Goal: Transaction & Acquisition: Purchase product/service

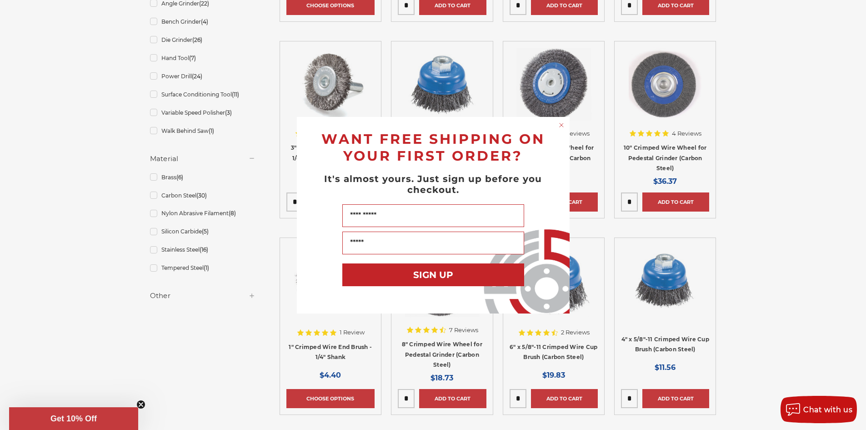
click at [560, 126] on circle "Close dialog" at bounding box center [561, 125] width 9 height 9
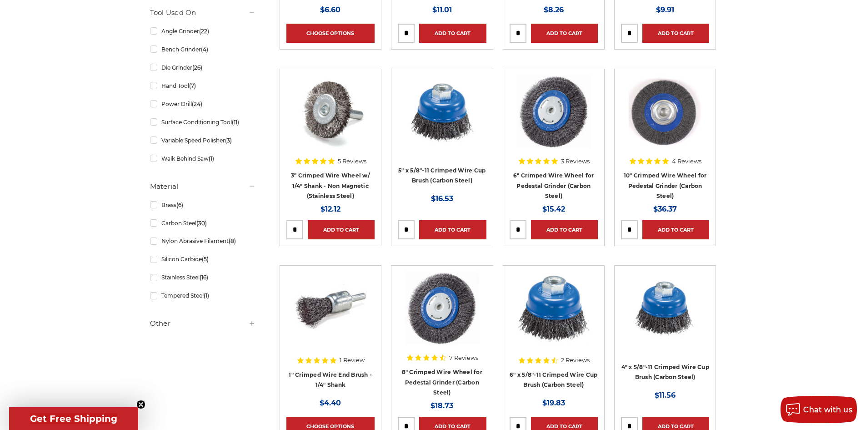
scroll to position [402, 0]
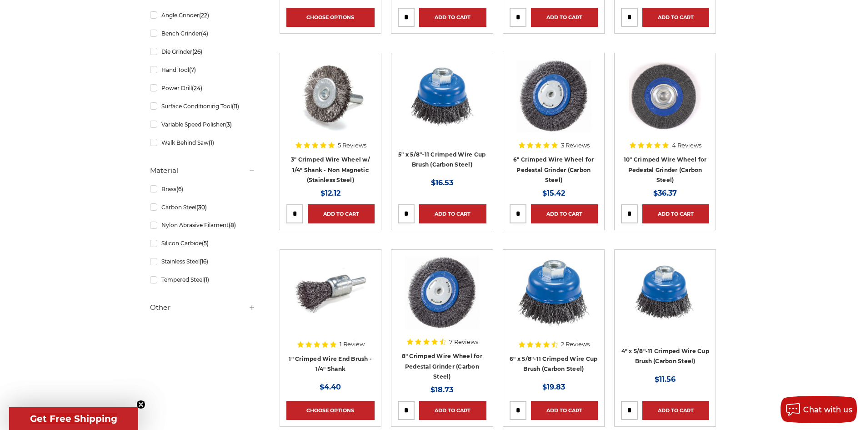
drag, startPoint x: 522, startPoint y: 409, endPoint x: 508, endPoint y: 407, distance: 14.2
click at [508, 407] on article "2 Reviews 6" x 5/8"-11 Crimped Wire Cup Brush (Carbon Steel) MSRP: Was: Now: $1…" at bounding box center [554, 337] width 102 height 177
drag, startPoint x: 523, startPoint y: 408, endPoint x: 504, endPoint y: 409, distance: 19.1
click at [504, 409] on article "2 Reviews 6" x 5/8"-11 Crimped Wire Cup Brush (Carbon Steel) MSRP: Was: Now: $1…" at bounding box center [554, 337] width 102 height 177
type input "*"
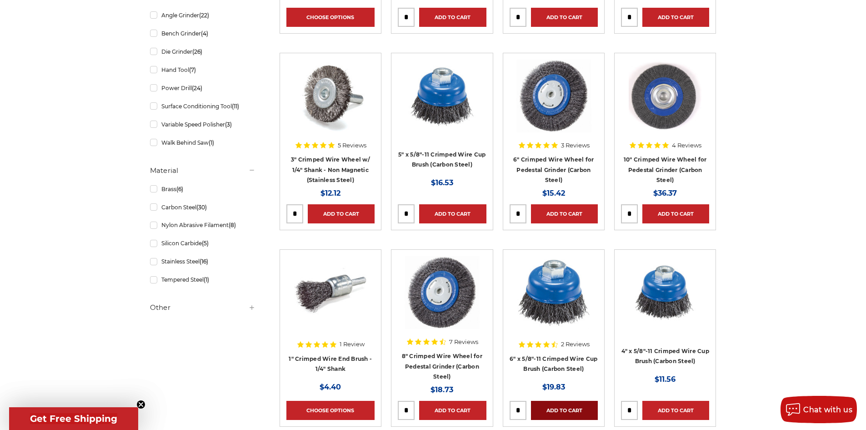
type input "*"
click at [573, 410] on link "Add to Cart" at bounding box center [564, 410] width 67 height 19
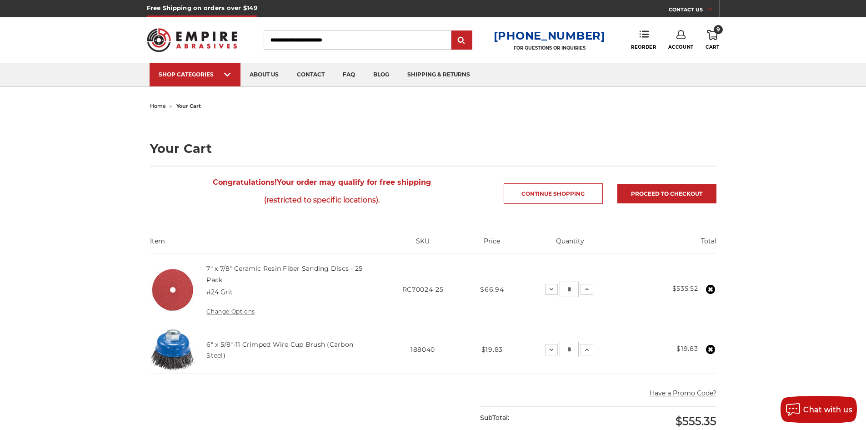
click at [713, 37] on icon at bounding box center [712, 35] width 11 height 10
click at [575, 290] on input "*" at bounding box center [569, 289] width 19 height 15
click at [574, 290] on input "*" at bounding box center [569, 289] width 19 height 15
type input "*"
click at [589, 352] on icon at bounding box center [586, 349] width 7 height 7
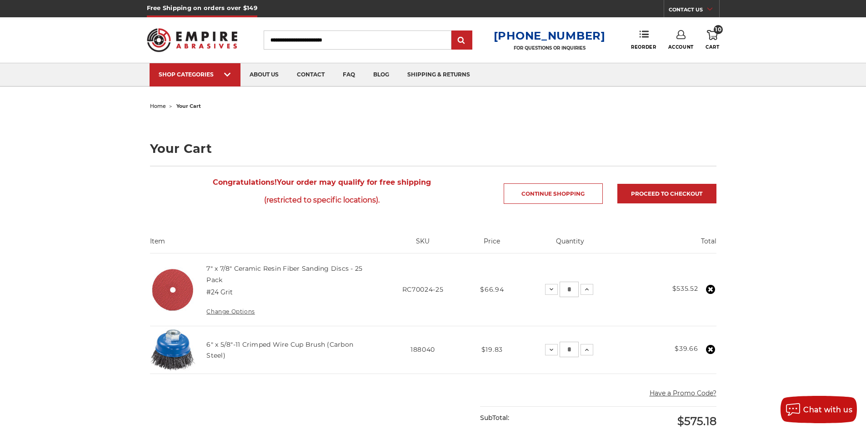
click at [589, 352] on icon at bounding box center [586, 349] width 7 height 7
click at [551, 289] on use at bounding box center [552, 289] width 4 height 2
click at [551, 289] on icon at bounding box center [549, 289] width 7 height 7
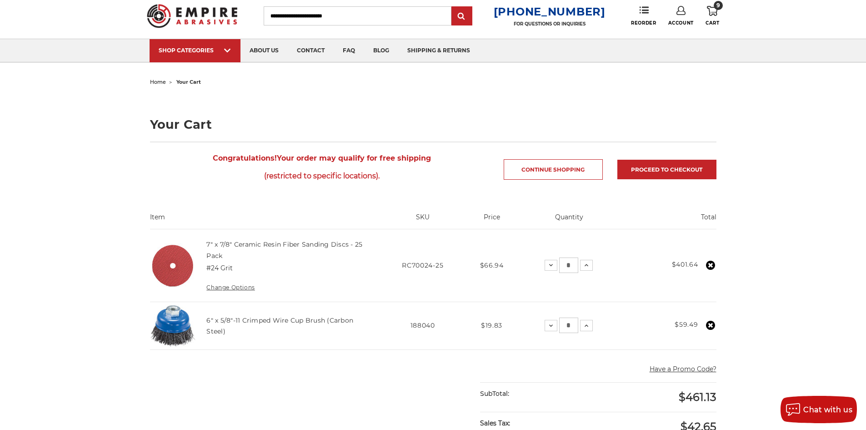
scroll to position [45, 0]
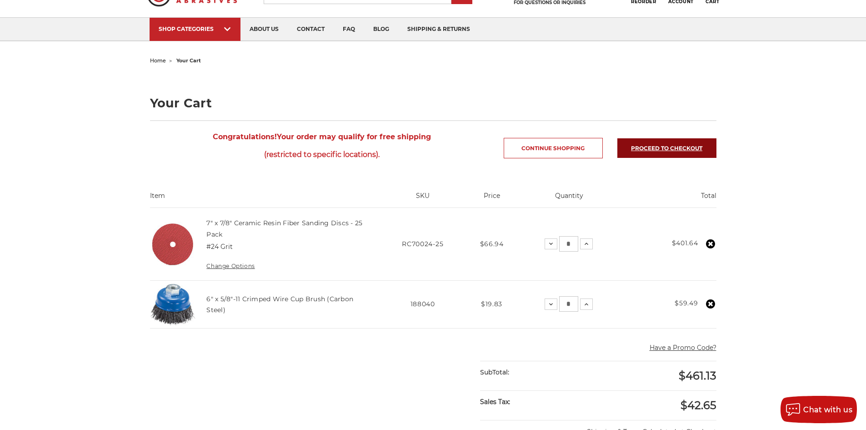
click at [657, 150] on link "Proceed to checkout" at bounding box center [667, 148] width 99 height 20
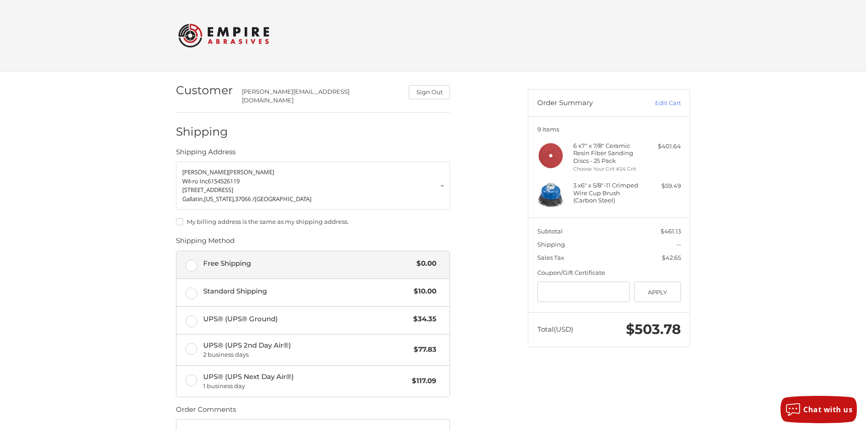
click at [201, 257] on label "Free Shipping $0.00" at bounding box center [312, 264] width 273 height 27
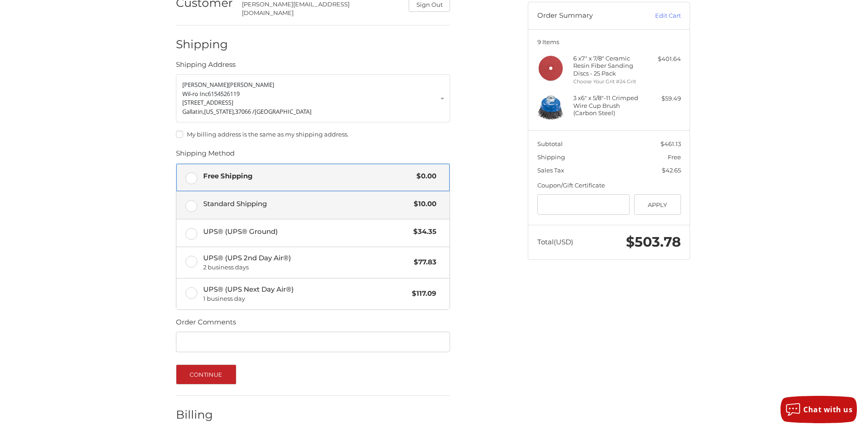
scroll to position [125, 0]
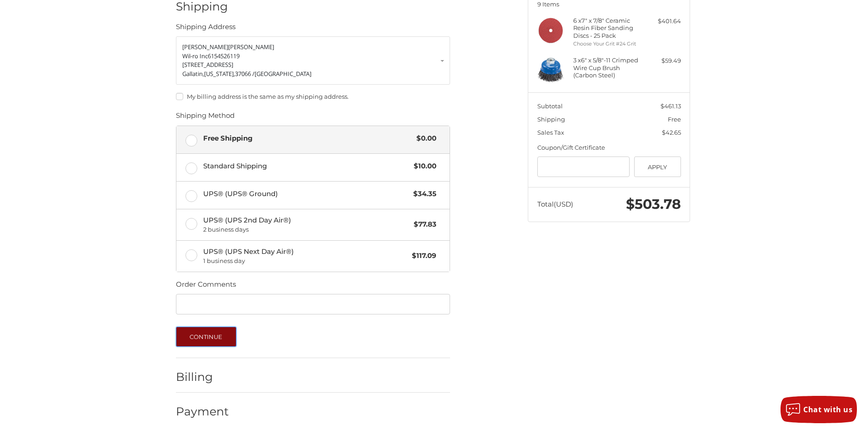
click at [209, 327] on button "Continue" at bounding box center [206, 337] width 60 height 20
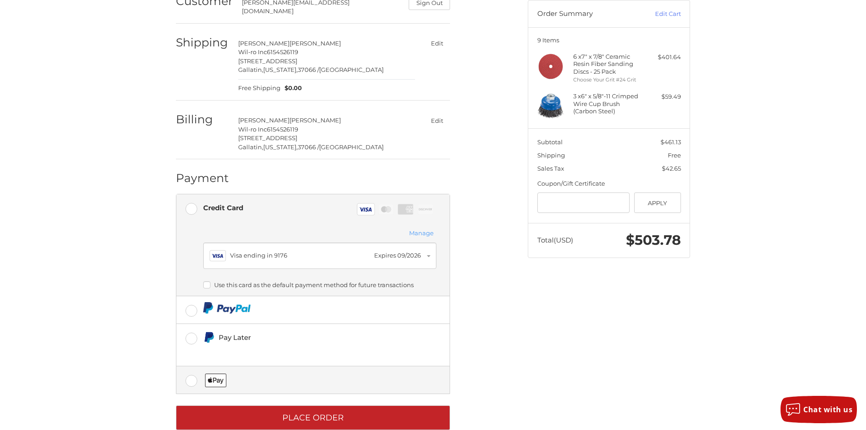
scroll to position [103, 0]
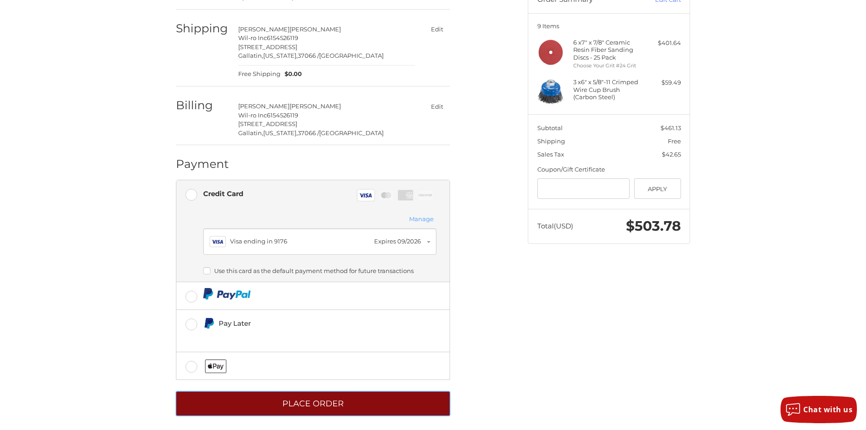
click at [337, 396] on button "Place Order" at bounding box center [313, 403] width 274 height 25
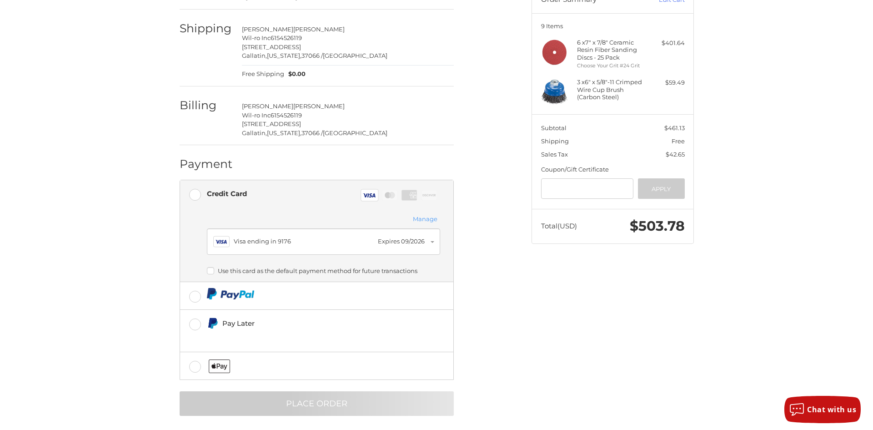
scroll to position [0, 0]
